Goal: Information Seeking & Learning: Compare options

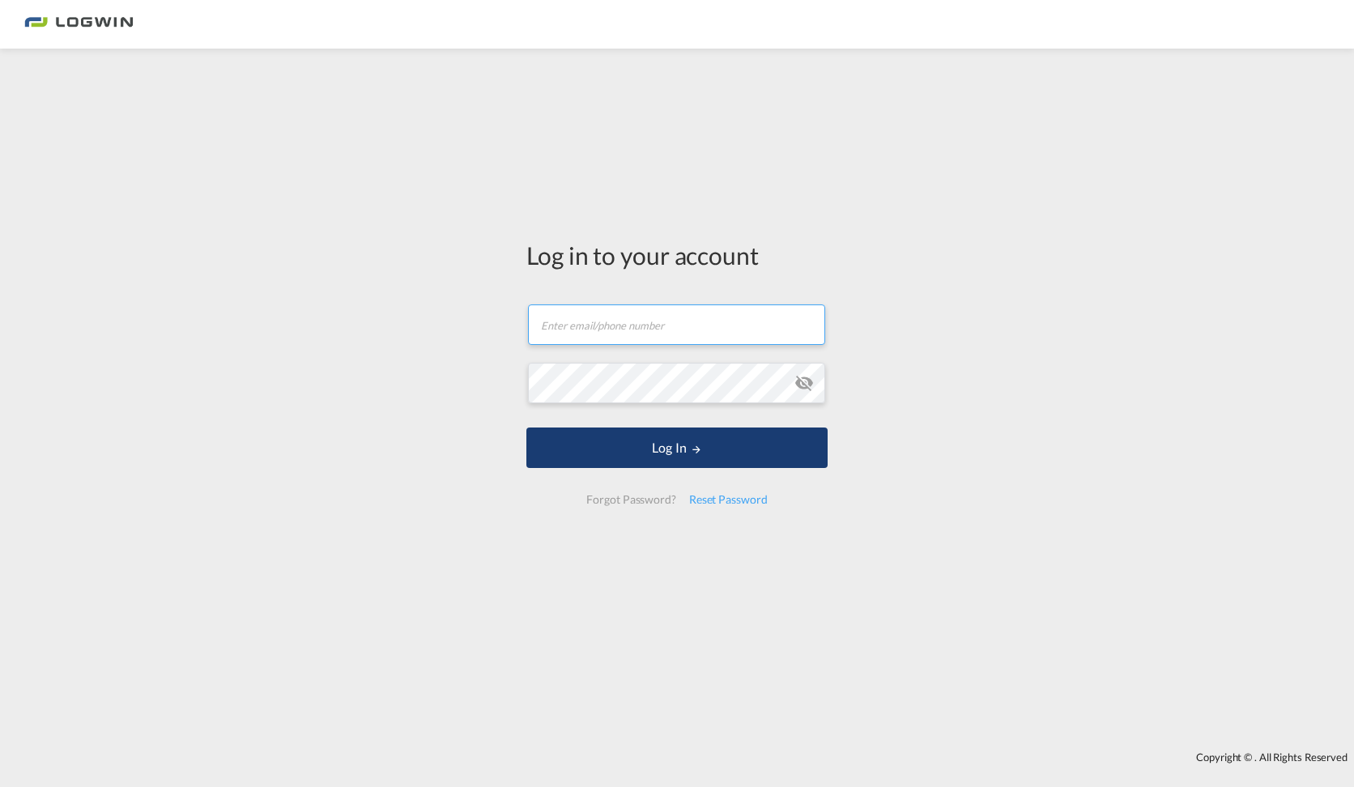
type input "[PERSON_NAME][EMAIL_ADDRESS][DOMAIN_NAME]"
click at [689, 449] on button "Log In" at bounding box center [677, 448] width 301 height 41
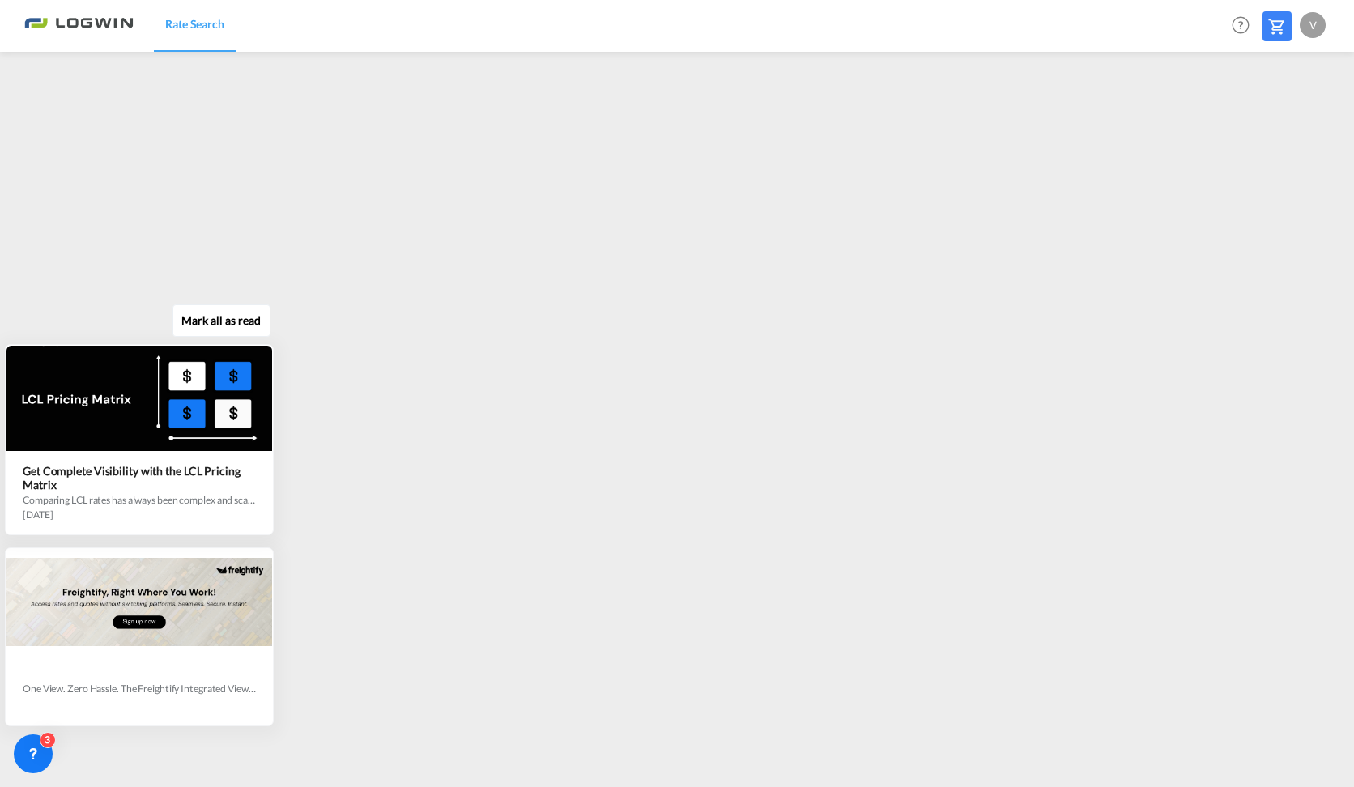
click at [75, 636] on div "One View. Zero Hassle. The Freightify Integrated View embeds Freightify’s featu…" at bounding box center [143, 519] width 293 height 416
click at [200, 412] on div at bounding box center [139, 398] width 266 height 105
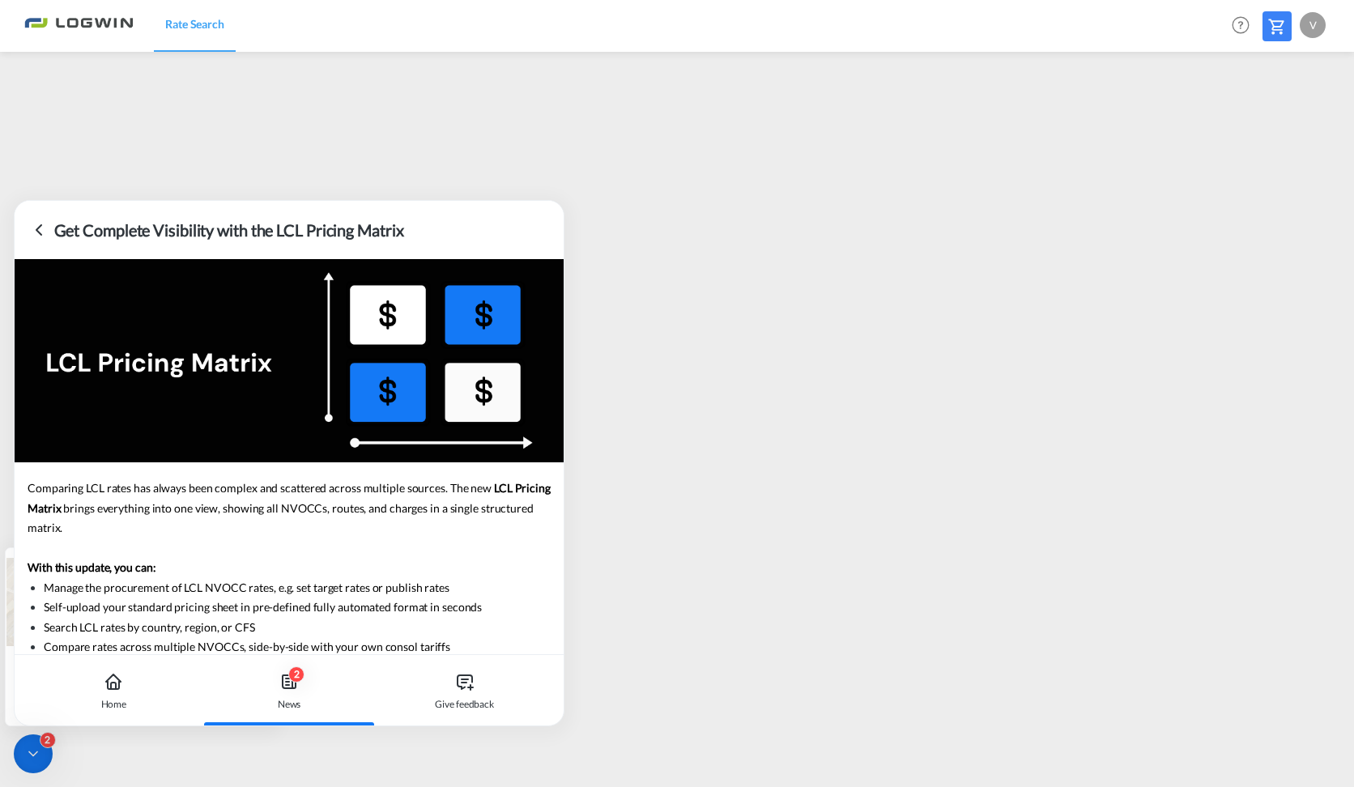
click at [41, 234] on icon at bounding box center [38, 230] width 5 height 10
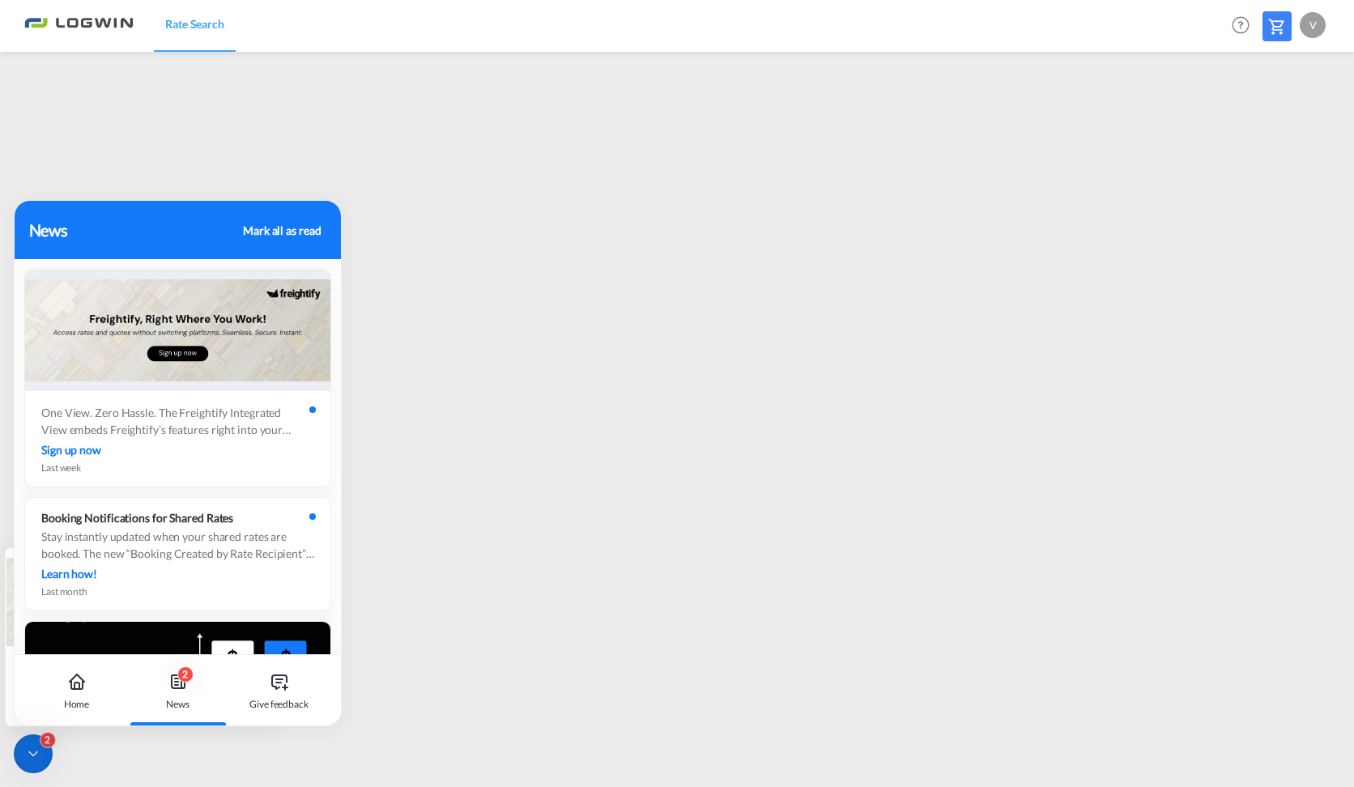
click at [280, 230] on div "Mark all as read" at bounding box center [282, 230] width 78 height 17
click at [230, 212] on div "News Mark all as read" at bounding box center [178, 230] width 326 height 58
click at [34, 748] on icon at bounding box center [33, 754] width 16 height 16
